Goal: Task Accomplishment & Management: Manage account settings

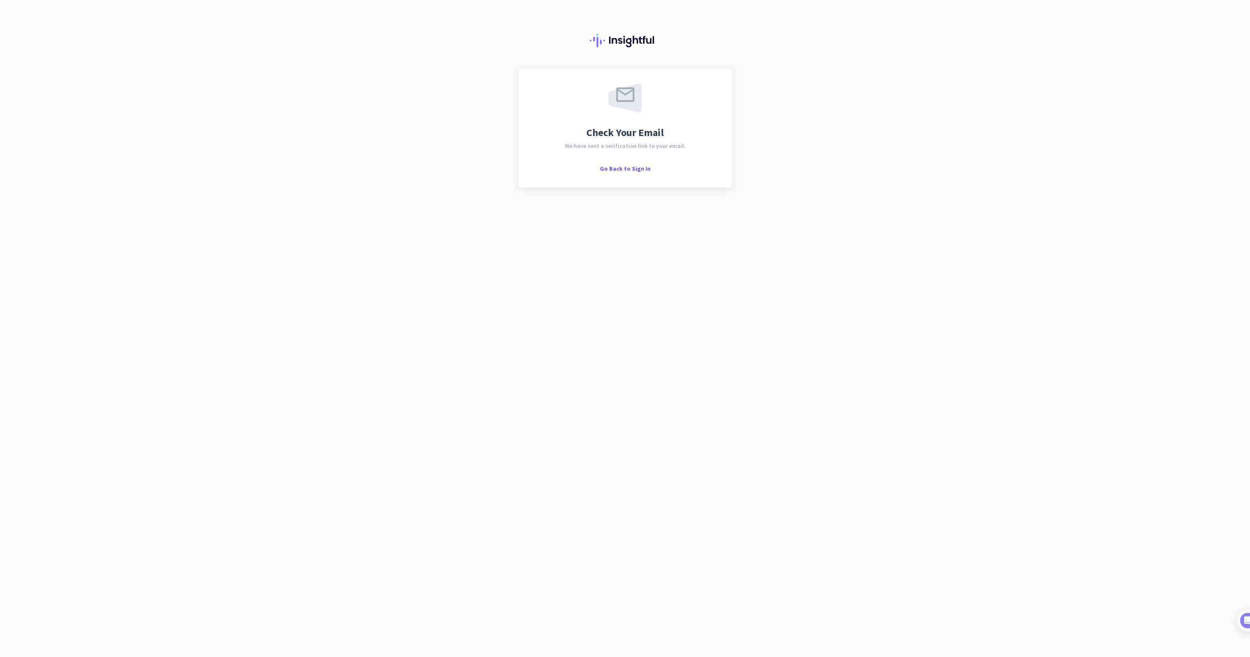
click at [885, 132] on div "Check Your Email We have sent a verification link to your email. Go Back to Sig…" at bounding box center [625, 328] width 1250 height 657
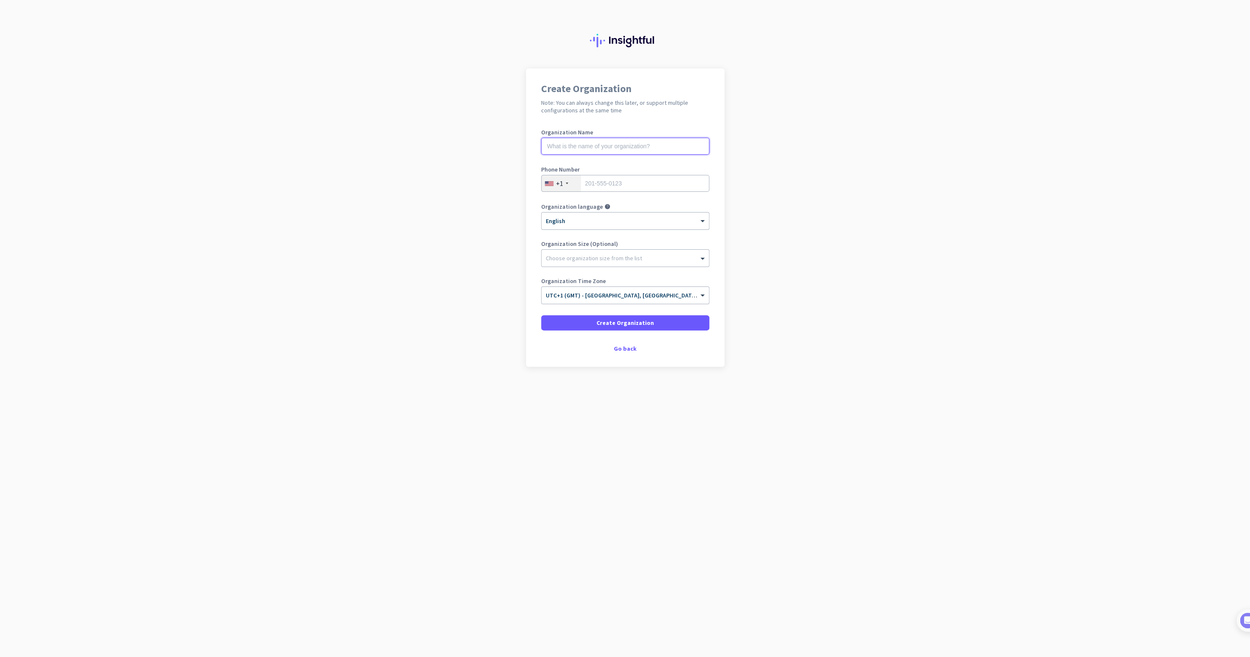
click at [610, 139] on input "text" at bounding box center [625, 146] width 168 height 17
type input "CurveTech"
click at [564, 180] on div "+1" at bounding box center [560, 183] width 39 height 16
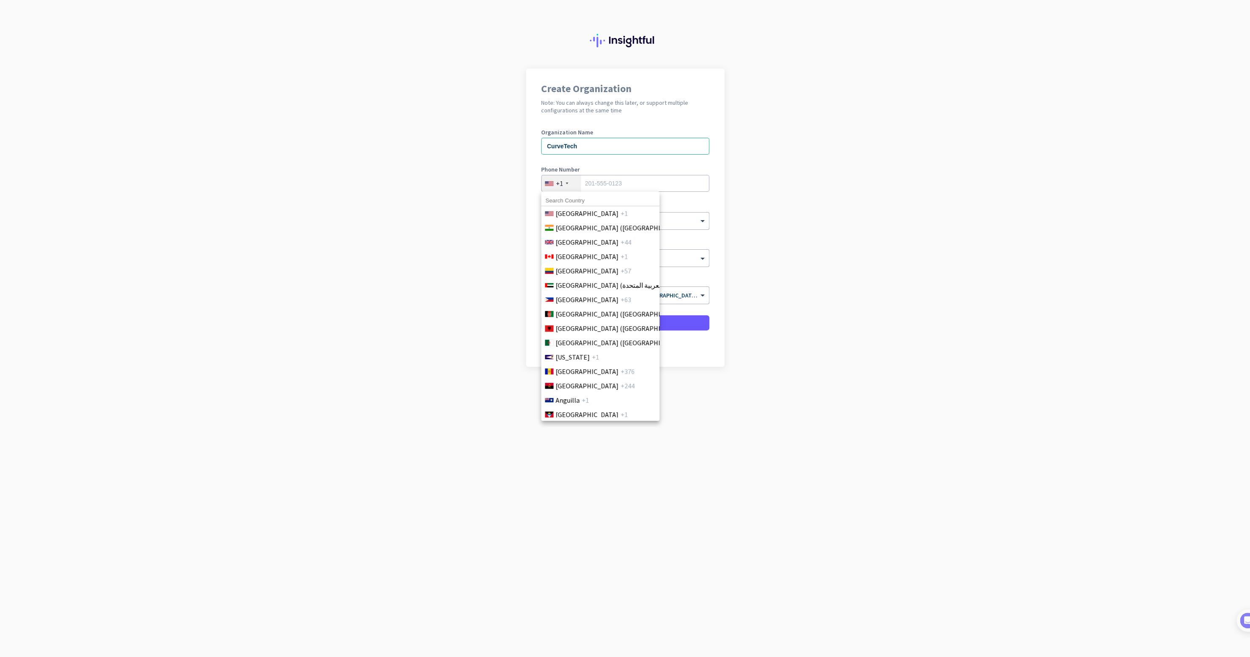
click at [573, 199] on input at bounding box center [600, 200] width 118 height 11
type input "4"
type input "united"
click at [585, 244] on span "[GEOGRAPHIC_DATA]" at bounding box center [586, 242] width 63 height 10
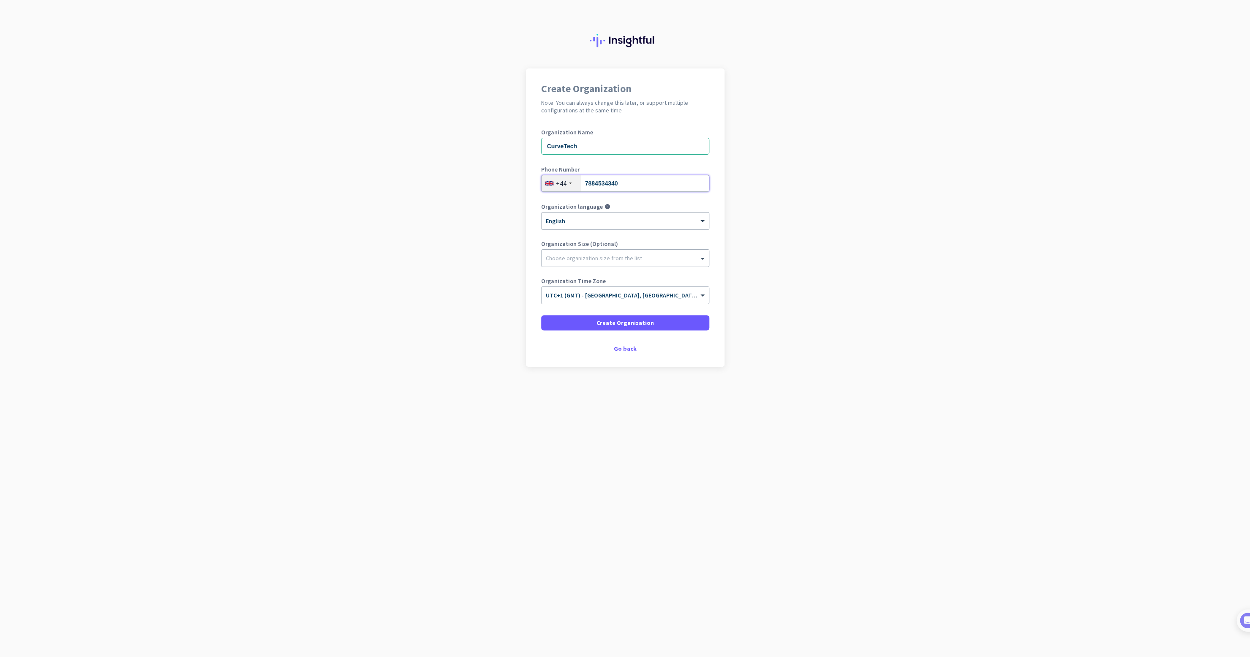
type input "7884534340"
click at [782, 224] on app-onboarding-organization "Create Organization Note: You can always change this later, or support multiple…" at bounding box center [625, 238] width 1250 height 340
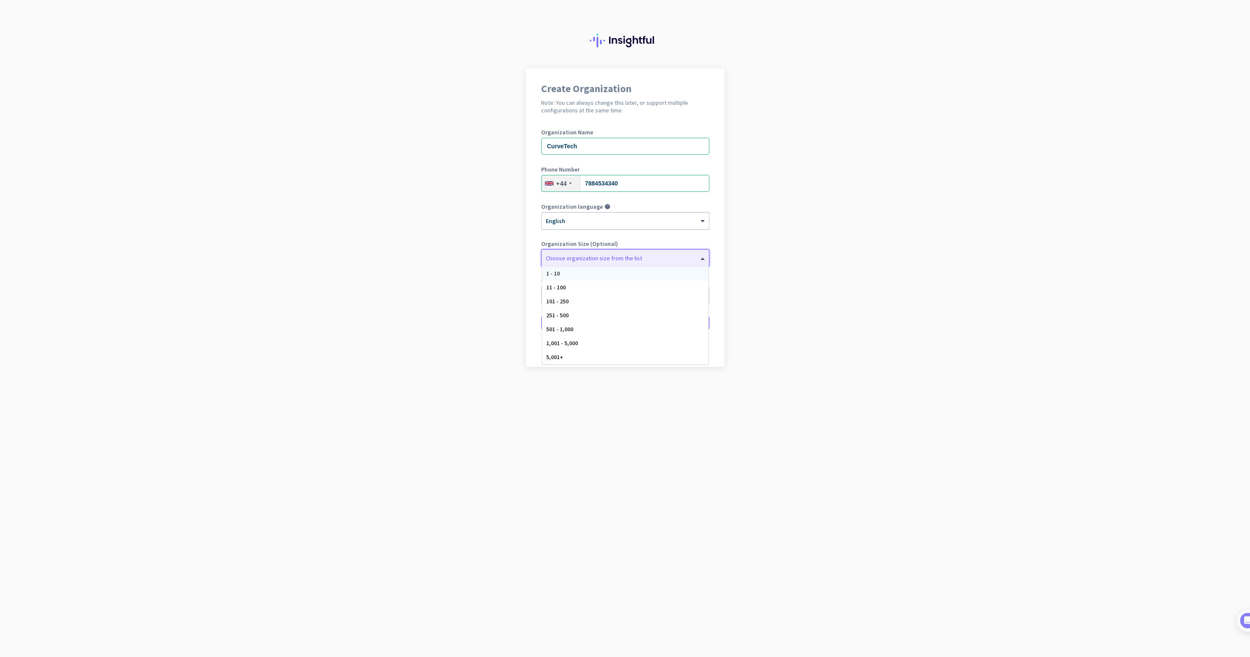
click at [667, 258] on div at bounding box center [624, 256] width 167 height 8
click at [663, 290] on div "11 - 100" at bounding box center [625, 287] width 166 height 14
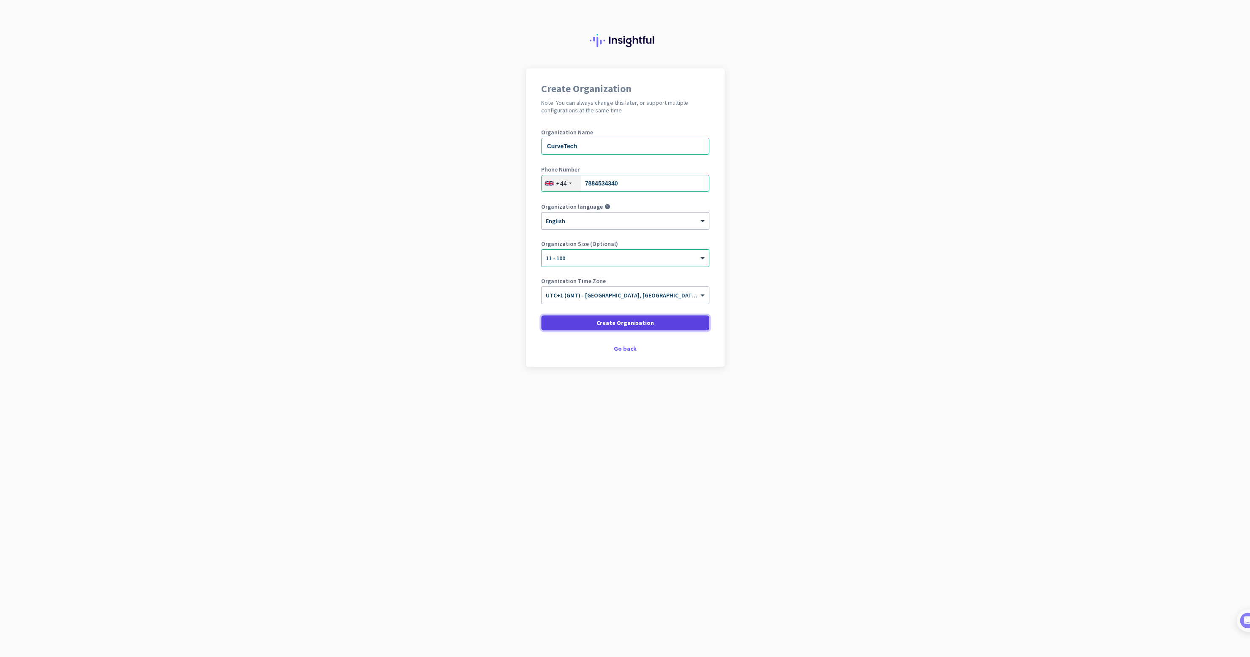
click at [652, 325] on span at bounding box center [625, 322] width 168 height 20
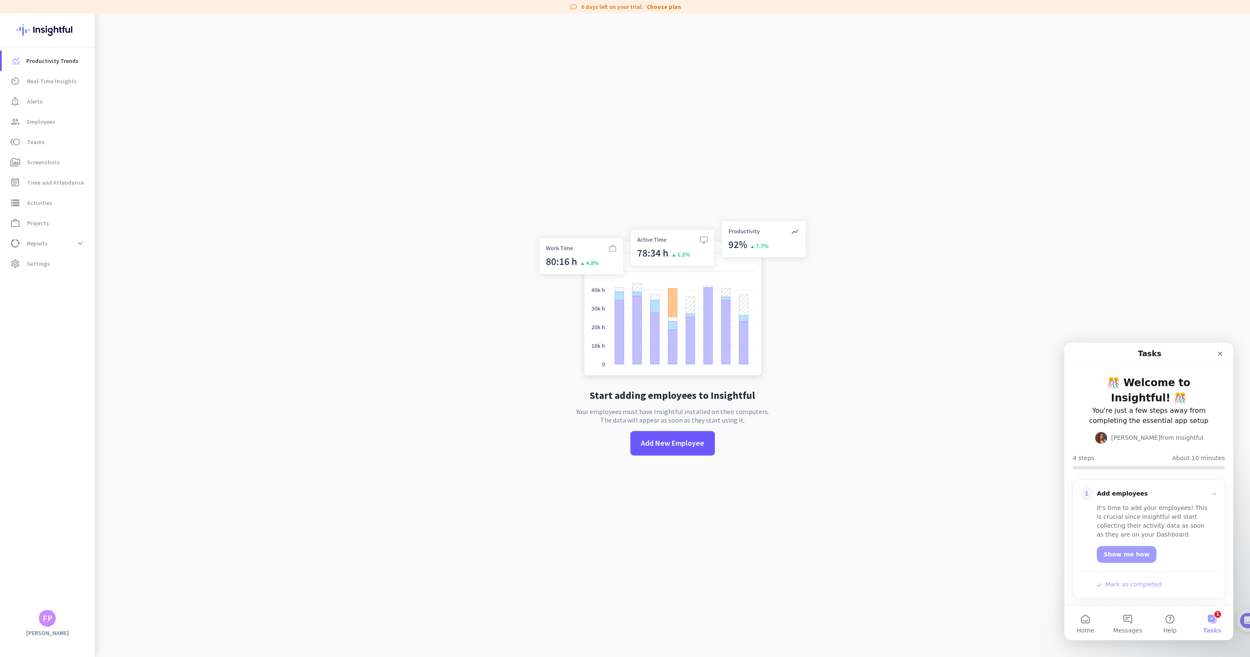
scroll to position [22, 0]
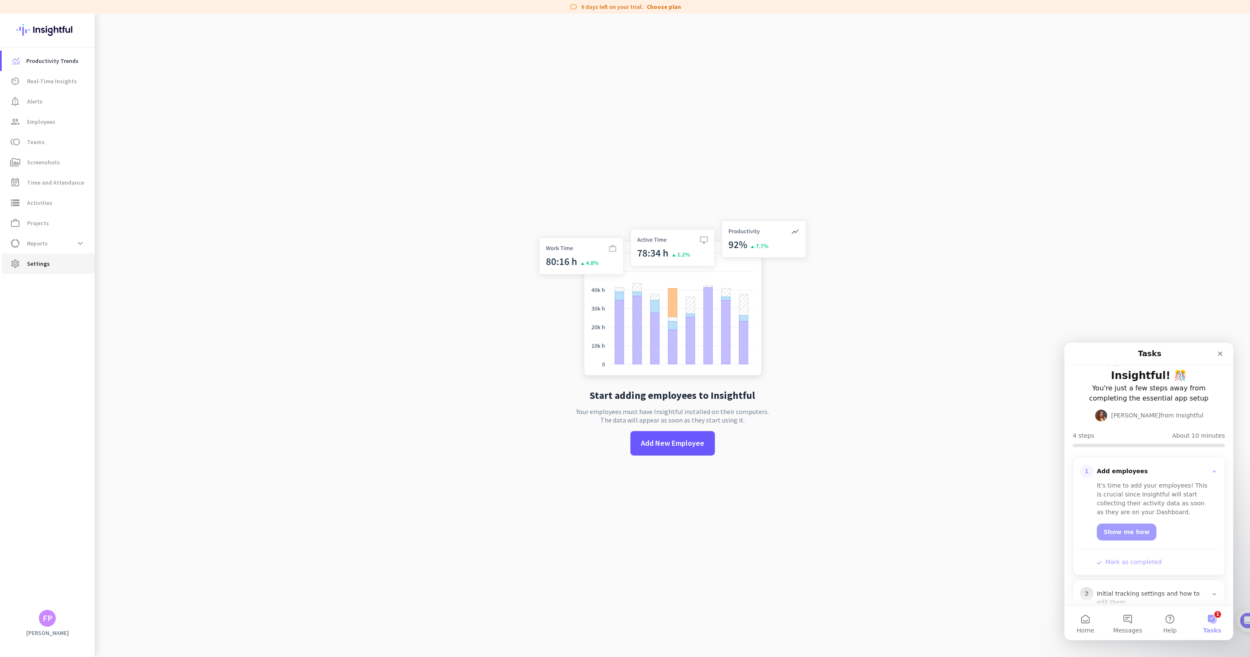
click at [49, 264] on span "settings Settings" at bounding box center [47, 263] width 79 height 10
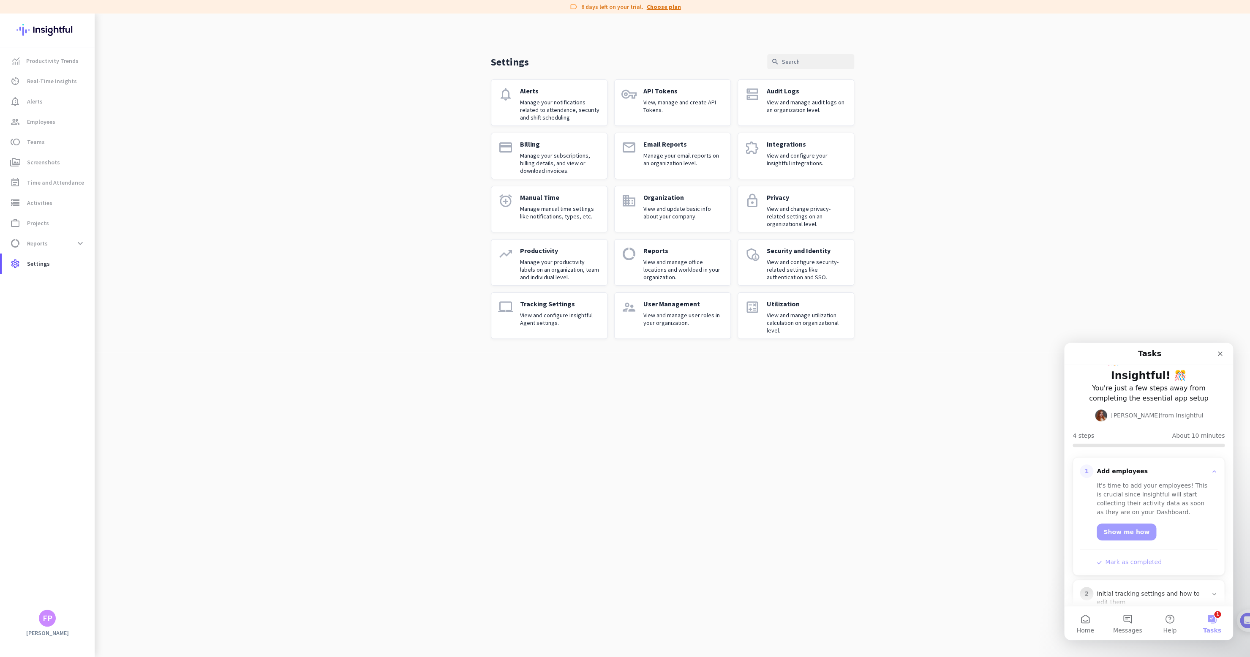
click at [658, 7] on link "Choose plan" at bounding box center [664, 7] width 34 height 8
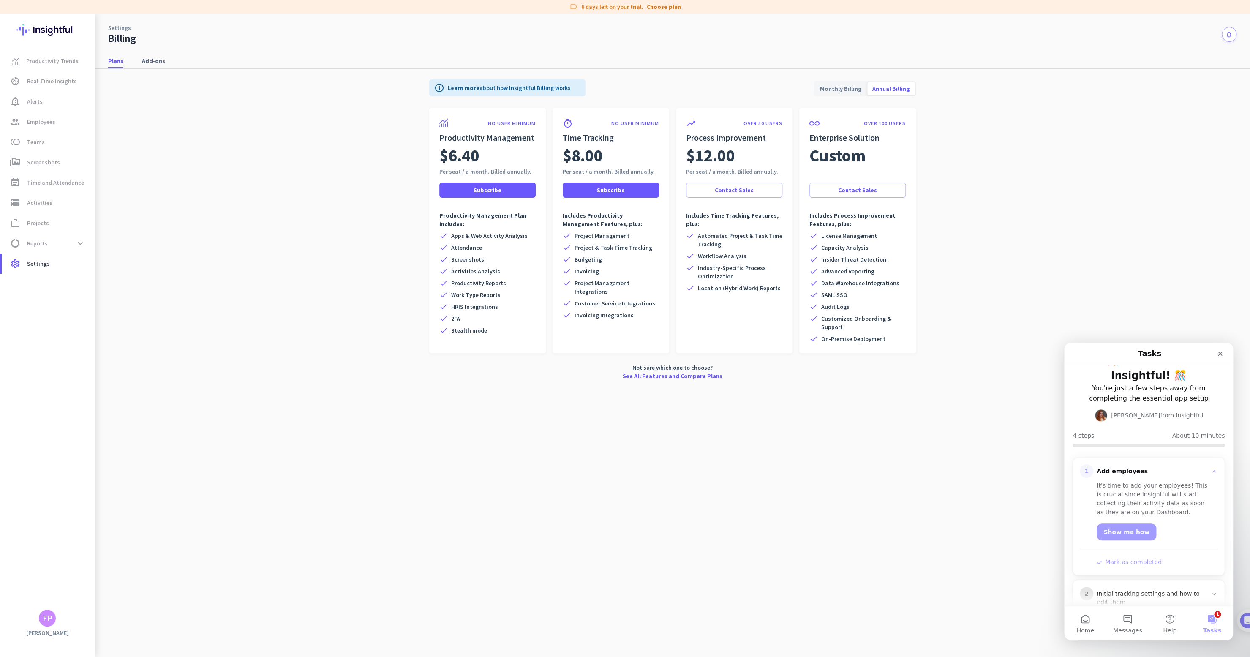
click at [253, 266] on app-billing-plan-tab "info Learn more about how Insightful Billing works Monthly Billing Annual Billi…" at bounding box center [672, 228] width 1128 height 318
click at [61, 68] on link "Productivity Trends" at bounding box center [48, 61] width 93 height 20
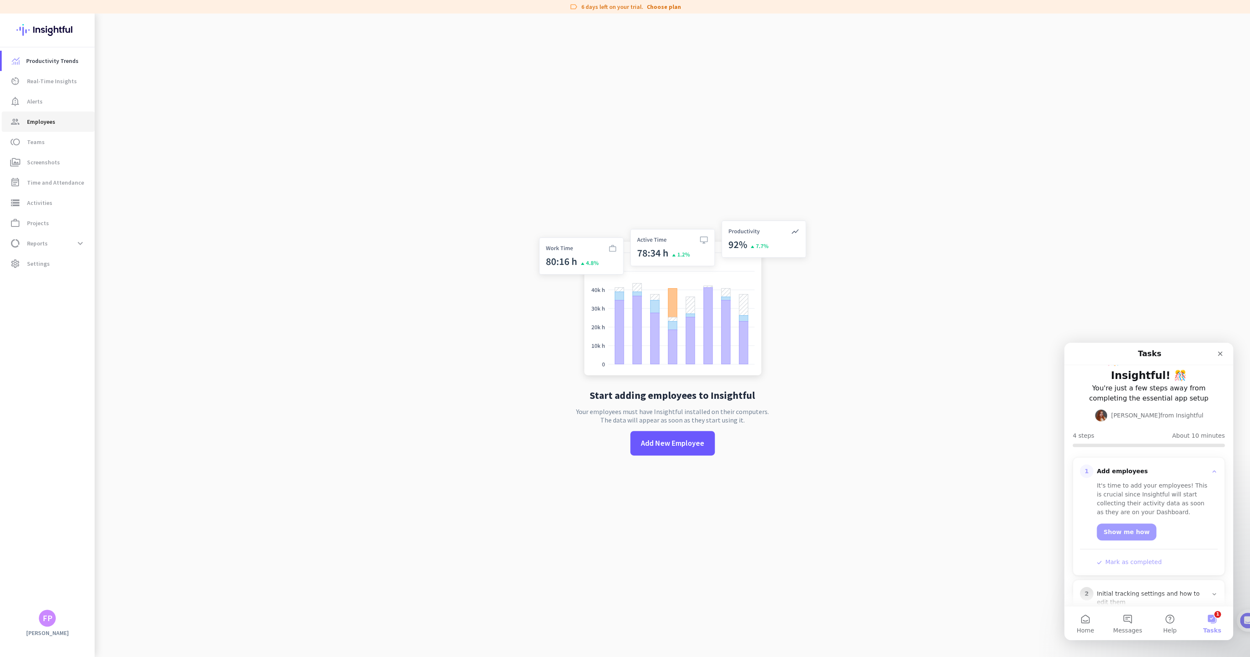
click at [55, 122] on span "group Employees" at bounding box center [47, 122] width 79 height 10
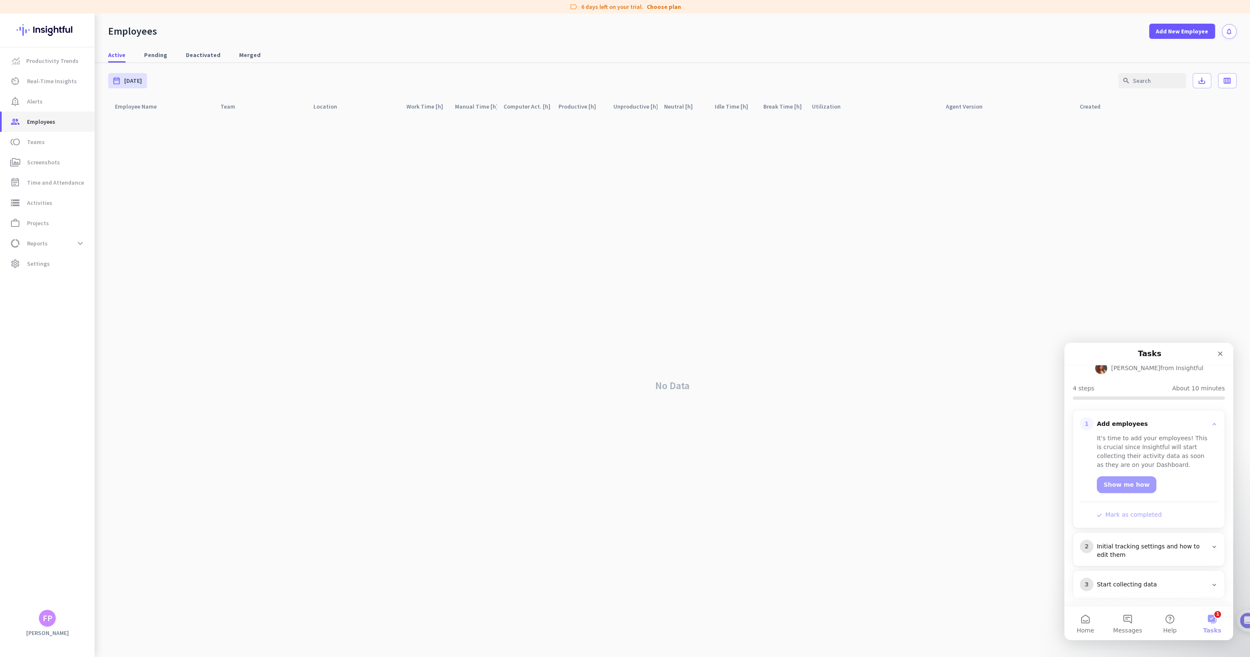
scroll to position [92, 0]
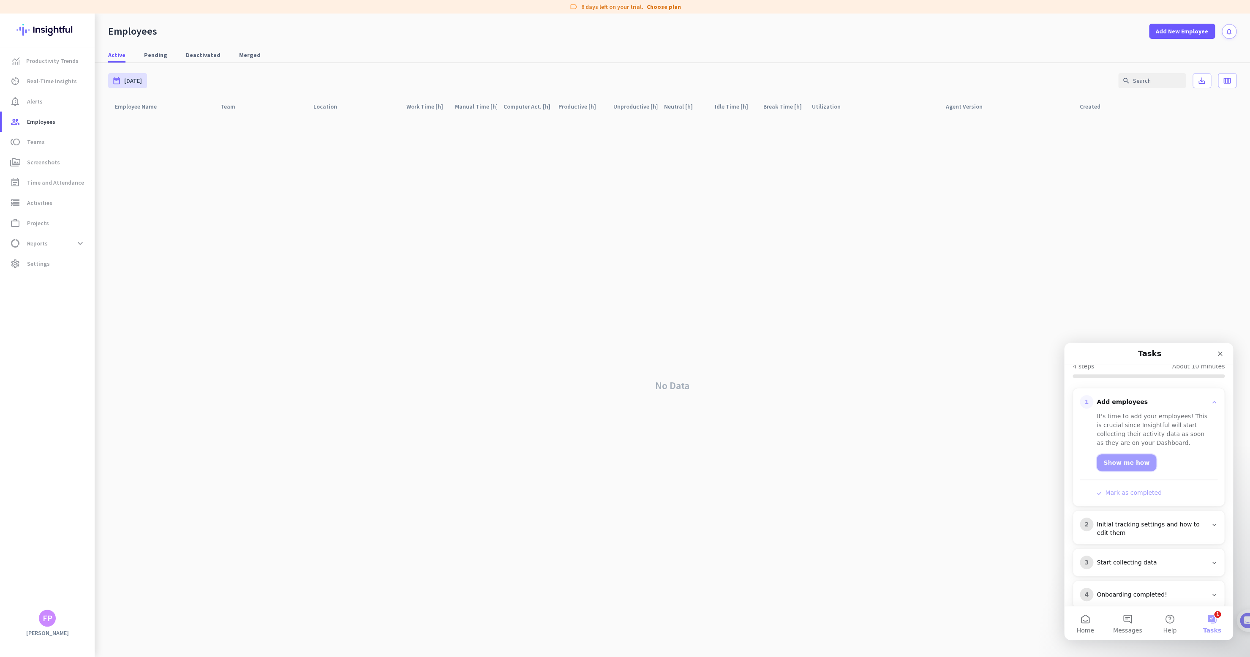
click at [1137, 454] on link "Show me how" at bounding box center [1126, 462] width 60 height 17
